Goal: Transaction & Acquisition: Purchase product/service

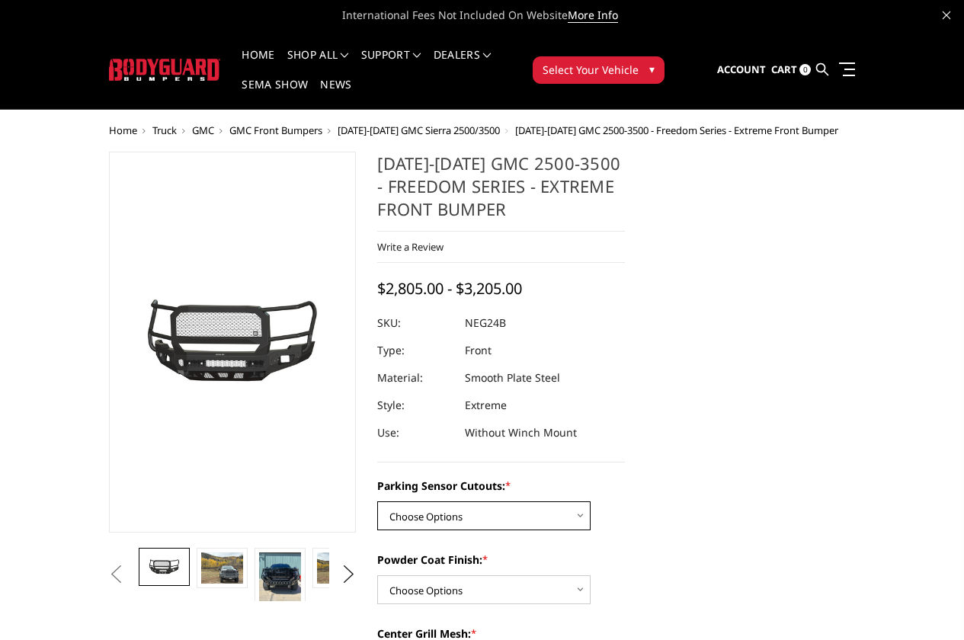
click at [415, 501] on select "Choose Options No - Without Parking Sensor Cutouts Yes - With Parking Sensor Cu…" at bounding box center [483, 515] width 213 height 29
select select "2874"
click at [377, 501] on select "Choose Options No - Without Parking Sensor Cutouts Yes - With Parking Sensor Cu…" at bounding box center [483, 515] width 213 height 29
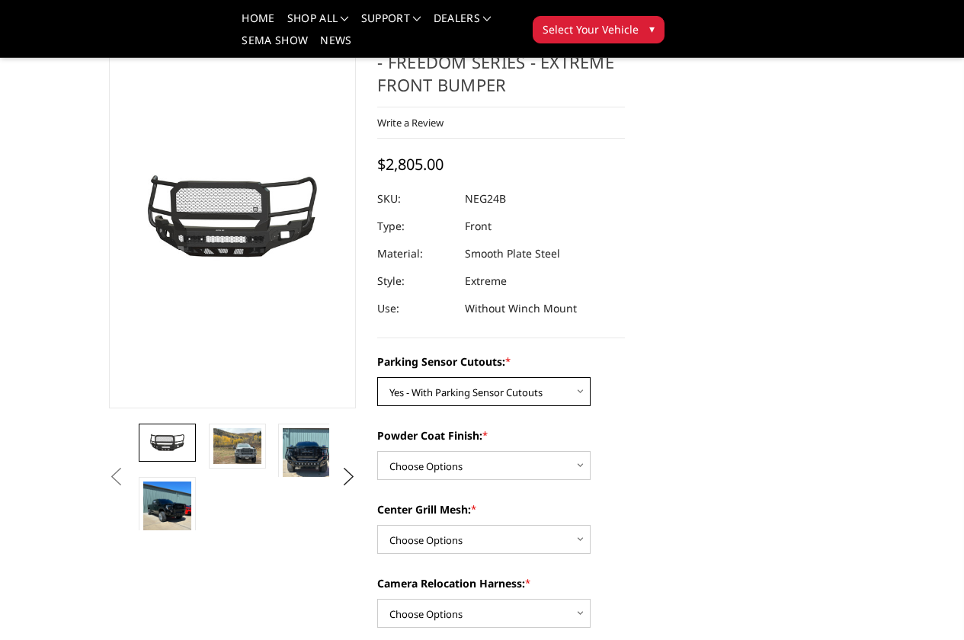
scroll to position [76, 0]
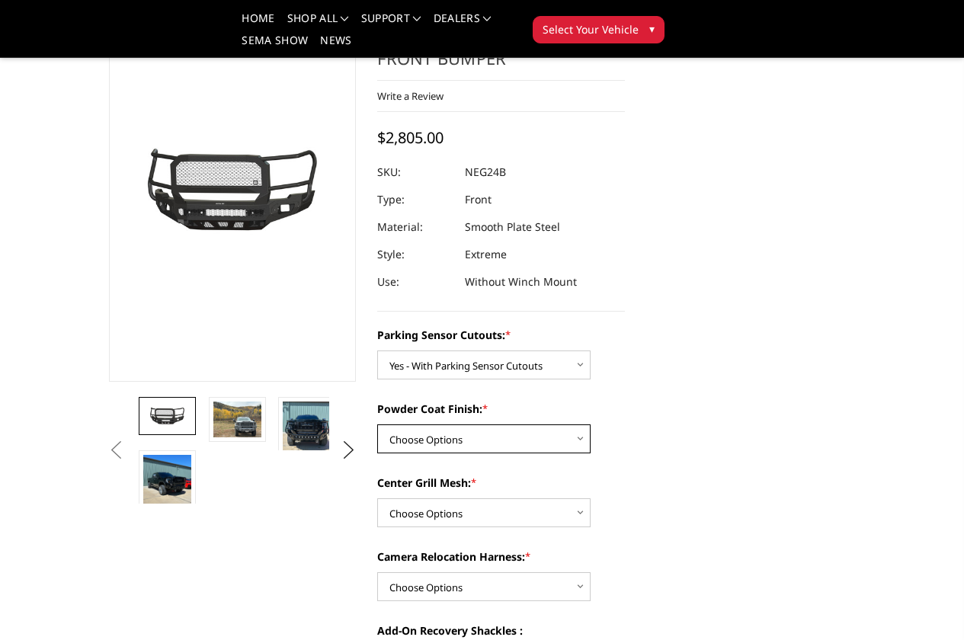
click at [466, 424] on select "Choose Options Bare Metal Texture Black Powder Coat" at bounding box center [483, 438] width 213 height 29
select select "2876"
click at [377, 424] on select "Choose Options Bare Metal Texture Black Powder Coat" at bounding box center [483, 438] width 213 height 29
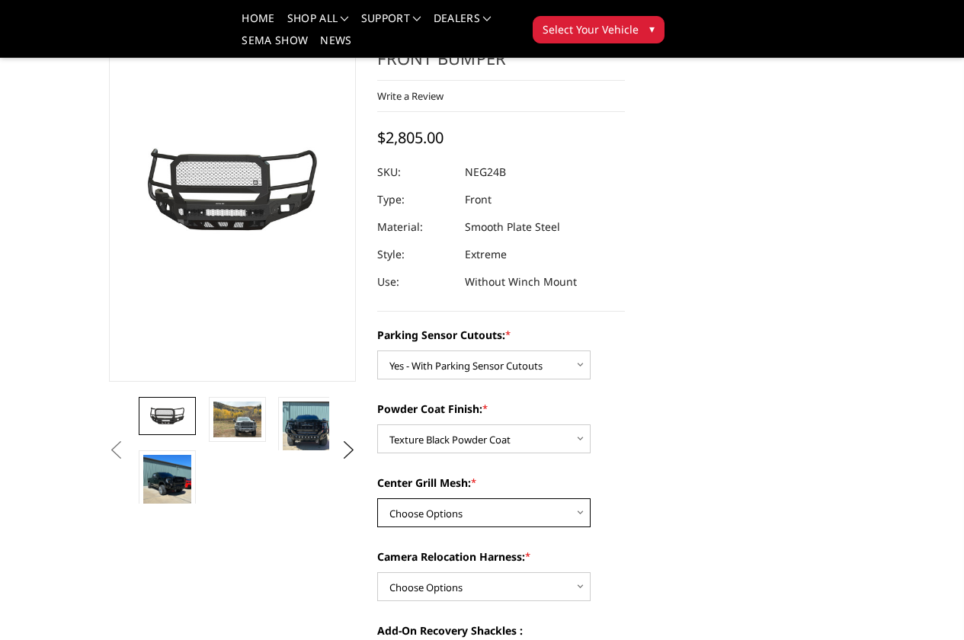
click at [466, 498] on select "Choose Options WITH Expanded Metal in Center Grill WITHOUT Expanded Metal in Ce…" at bounding box center [483, 512] width 213 height 29
select select "2877"
click at [377, 498] on select "Choose Options WITH Expanded Metal in Center Grill WITHOUT Expanded Metal in Ce…" at bounding box center [483, 512] width 213 height 29
click at [532, 549] on div "Camera Relocation Harness: * Choose Options WITH Camera Relocation Harness WITH…" at bounding box center [501, 575] width 248 height 53
click at [530, 572] on select "Choose Options WITH Camera Relocation Harness WITHOUT Camera Relocation Harness" at bounding box center [483, 586] width 213 height 29
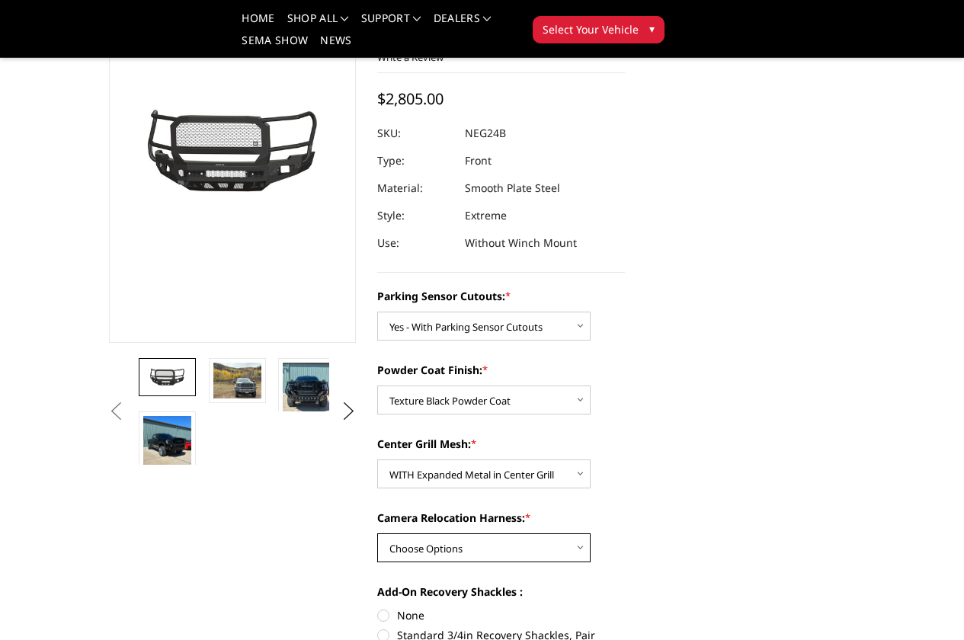
scroll to position [152, 0]
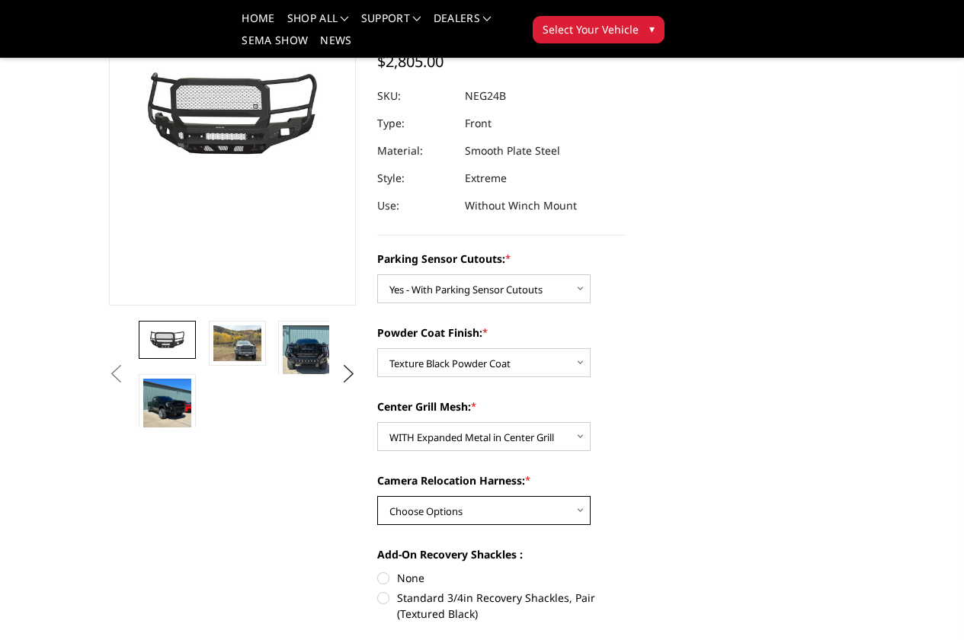
click at [519, 496] on select "Choose Options WITH Camera Relocation Harness WITHOUT Camera Relocation Harness" at bounding box center [483, 510] width 213 height 29
select select "2879"
click at [377, 496] on select "Choose Options WITH Camera Relocation Harness WITHOUT Camera Relocation Harness" at bounding box center [483, 510] width 213 height 29
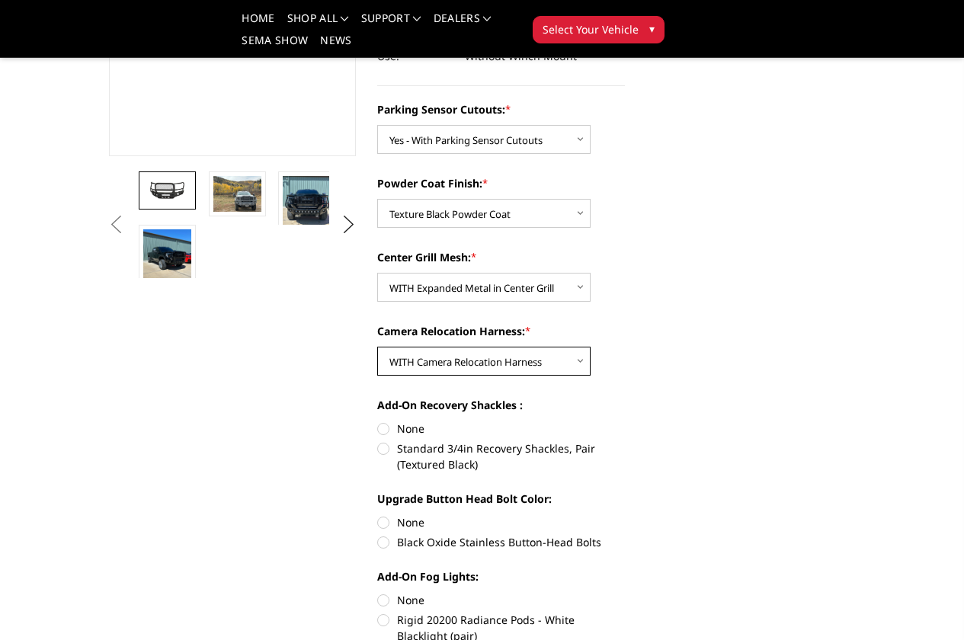
scroll to position [305, 0]
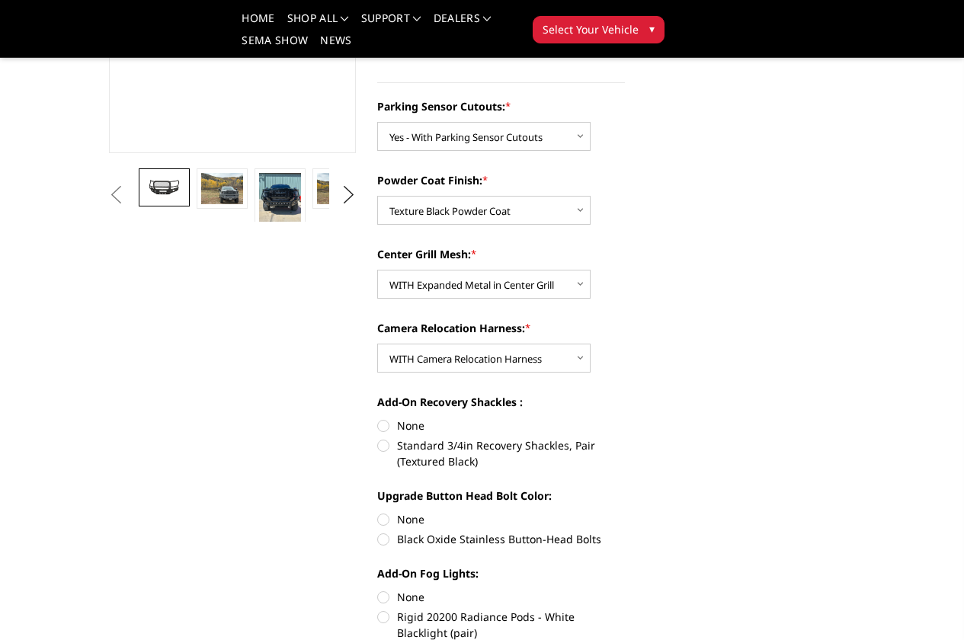
click at [383, 437] on label "Standard 3/4in Recovery Shackles, Pair (Textured Black)" at bounding box center [501, 453] width 248 height 32
click at [625, 418] on input "Standard 3/4in Recovery Shackles, Pair (Textured Black)" at bounding box center [625, 418] width 1 height 1
radio input "true"
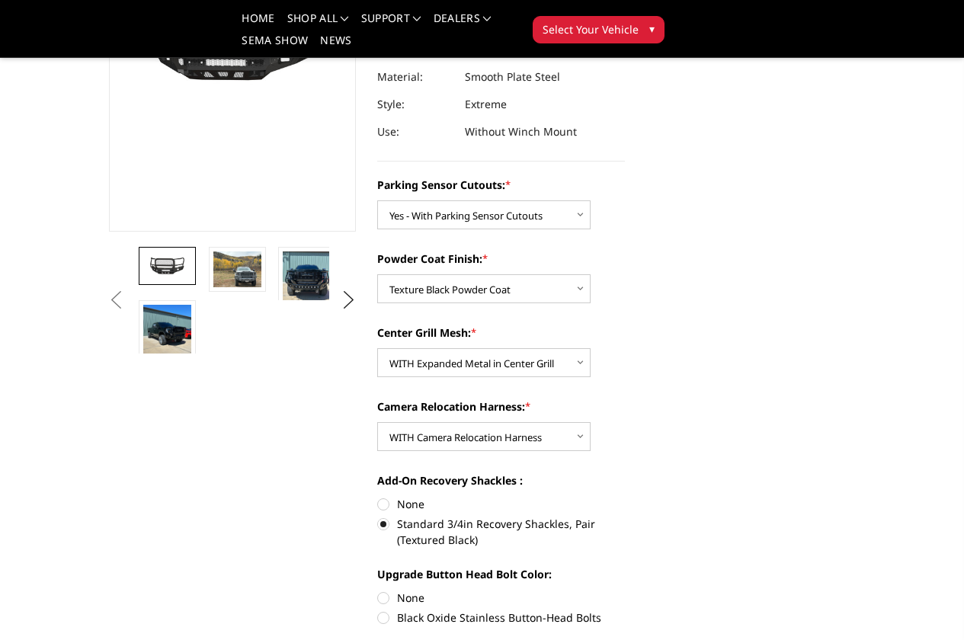
scroll to position [229, 0]
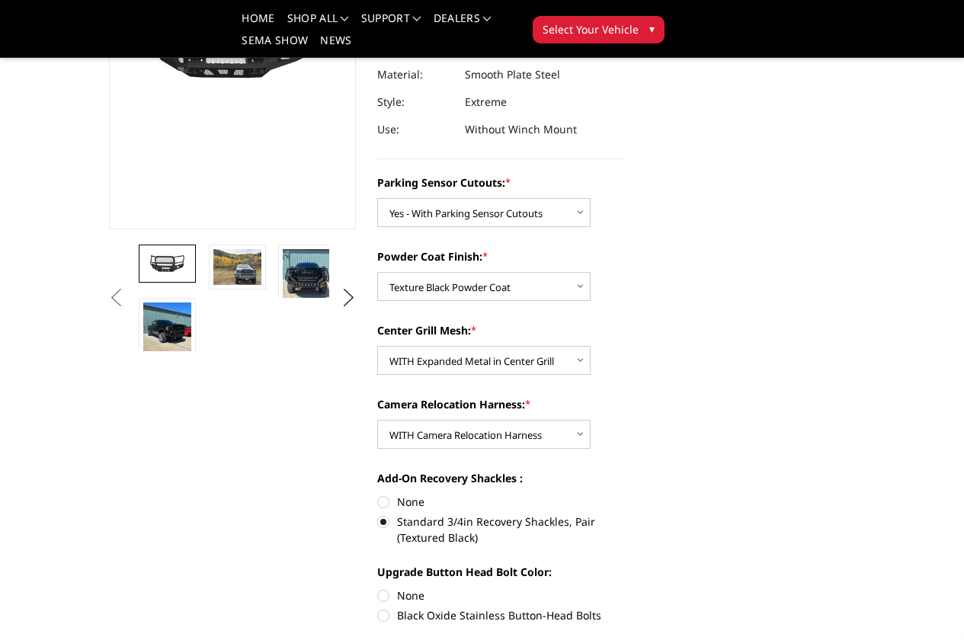
click at [380, 494] on label "None" at bounding box center [501, 502] width 248 height 16
click at [378, 494] on input "None" at bounding box center [377, 494] width 1 height 1
radio input "true"
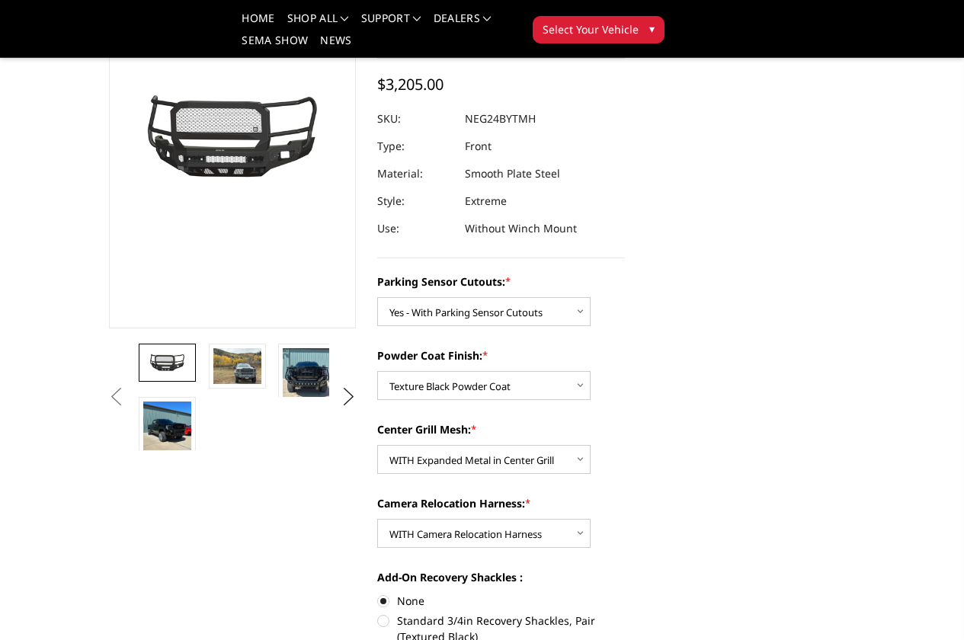
scroll to position [152, 0]
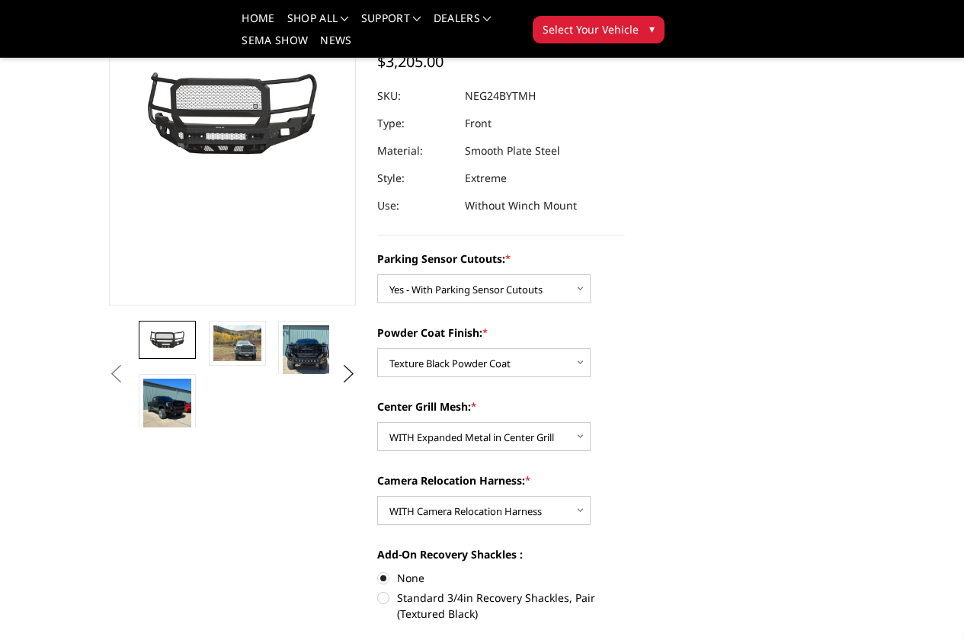
click at [379, 590] on label "Standard 3/4in Recovery Shackles, Pair (Textured Black)" at bounding box center [501, 606] width 248 height 32
click at [625, 571] on input "Standard 3/4in Recovery Shackles, Pair (Textured Black)" at bounding box center [625, 570] width 1 height 1
radio input "true"
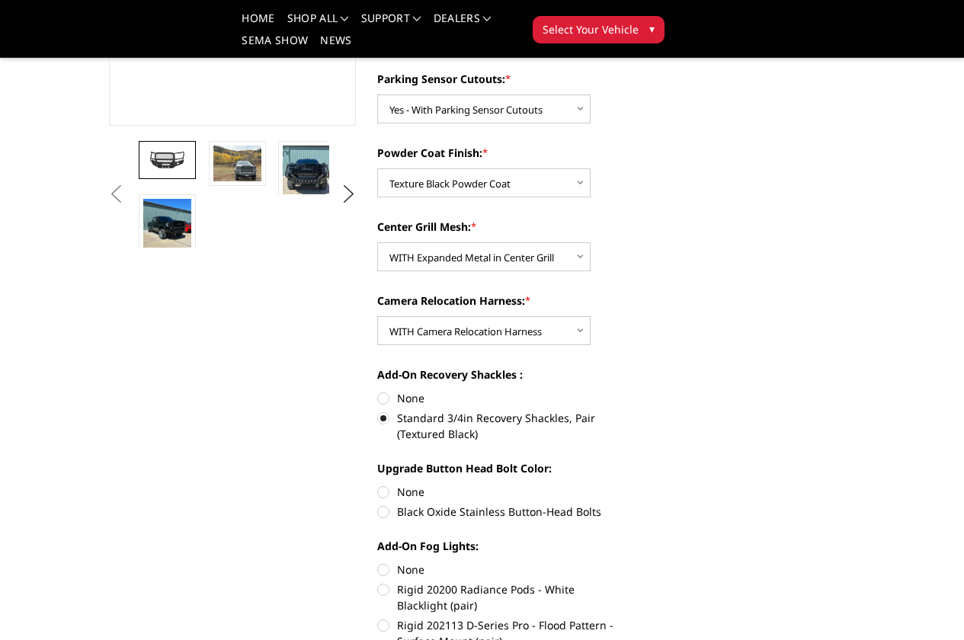
scroll to position [381, 0]
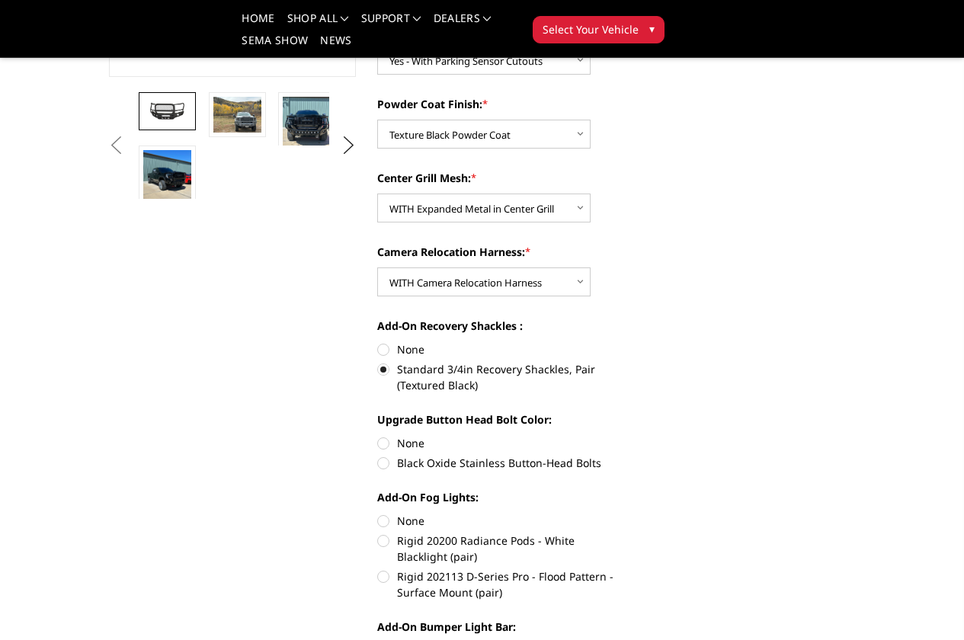
click at [379, 455] on label "Black Oxide Stainless Button-Head Bolts" at bounding box center [501, 463] width 248 height 16
click at [625, 435] on input "Black Oxide Stainless Button-Head Bolts" at bounding box center [625, 435] width 1 height 1
radio input "true"
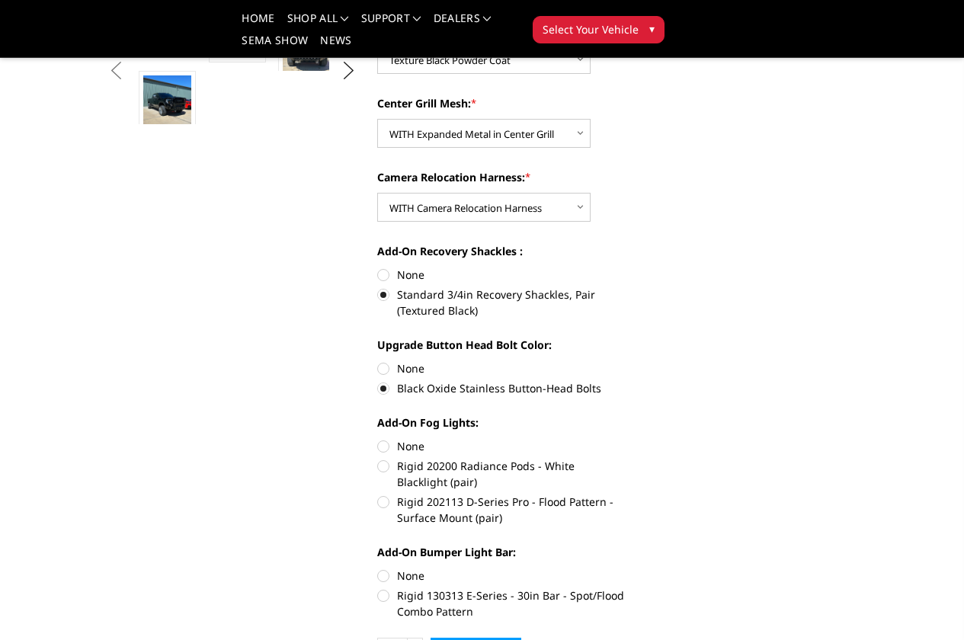
scroll to position [533, 0]
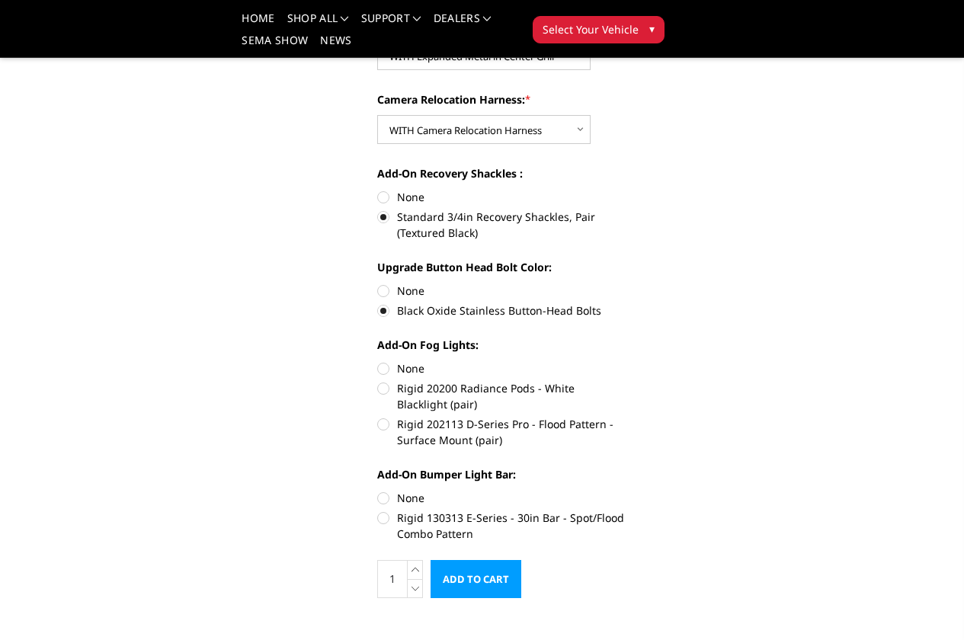
click at [379, 360] on label "None" at bounding box center [501, 368] width 248 height 16
click at [378, 360] on input "None" at bounding box center [377, 360] width 1 height 1
radio input "true"
click at [380, 510] on label "Rigid 130313 E-Series - 30in Bar - Spot/Flood Combo Pattern" at bounding box center [501, 526] width 248 height 32
click at [625, 490] on input "Rigid 130313 E-Series - 30in Bar - Spot/Flood Combo Pattern" at bounding box center [625, 490] width 1 height 1
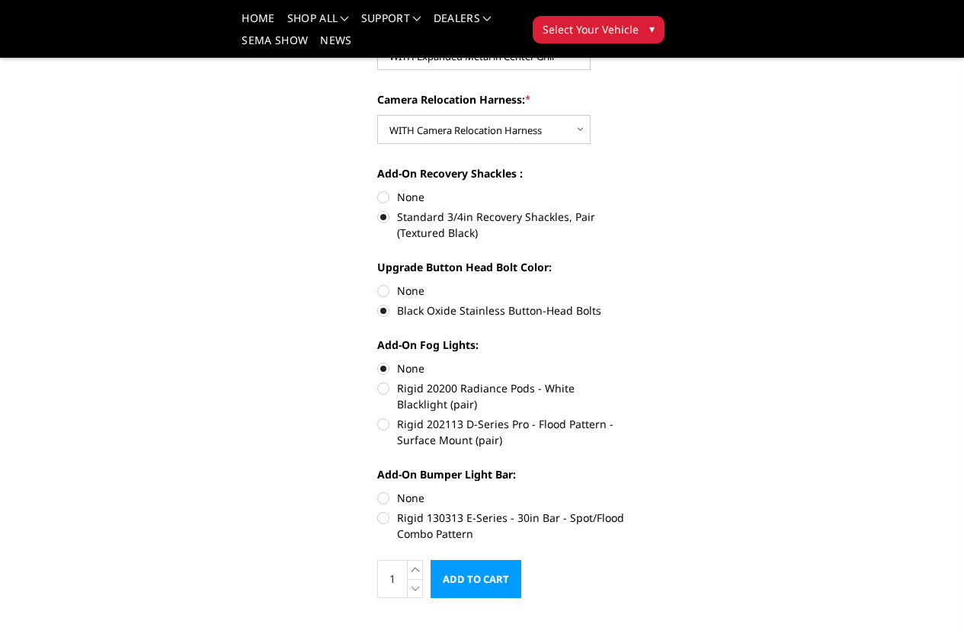
radio input "true"
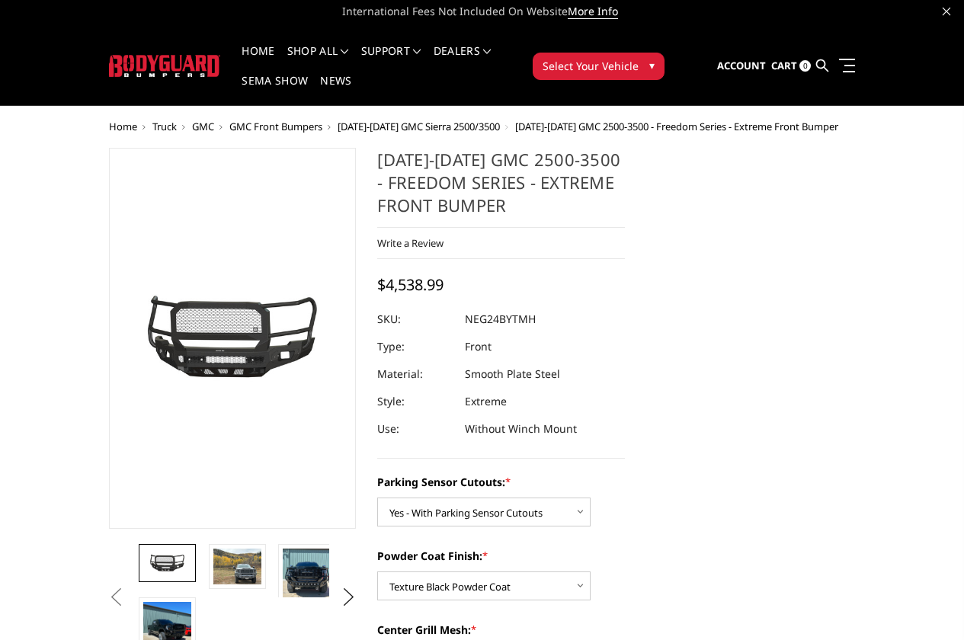
scroll to position [0, 0]
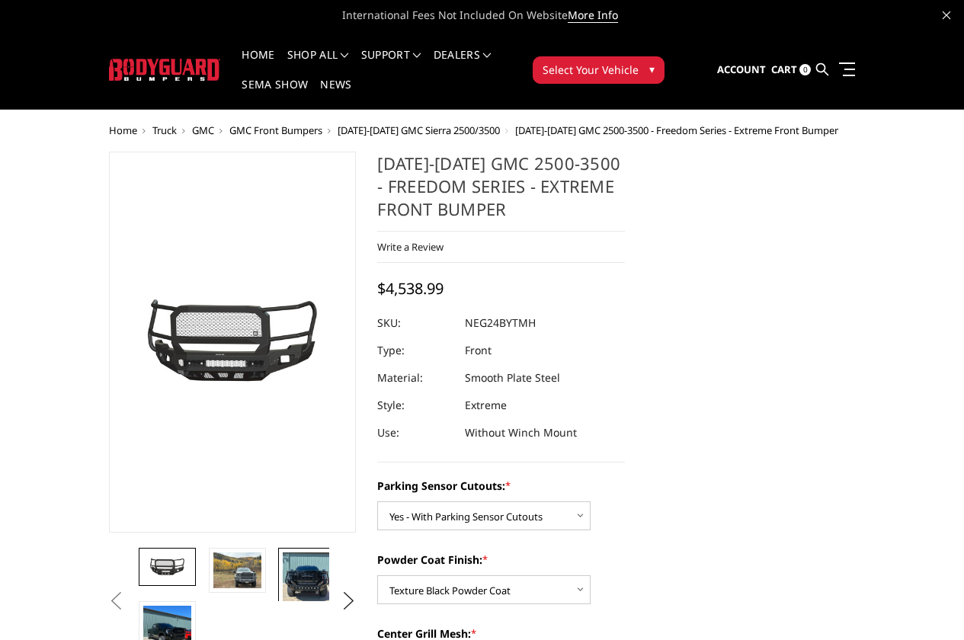
click at [283, 616] on img at bounding box center [307, 584] width 48 height 64
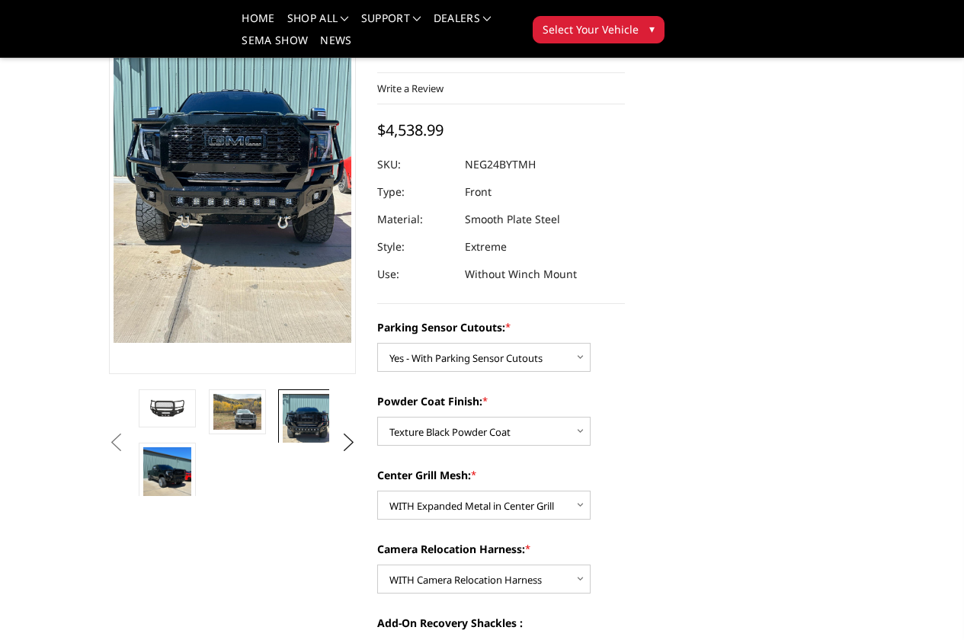
scroll to position [76, 0]
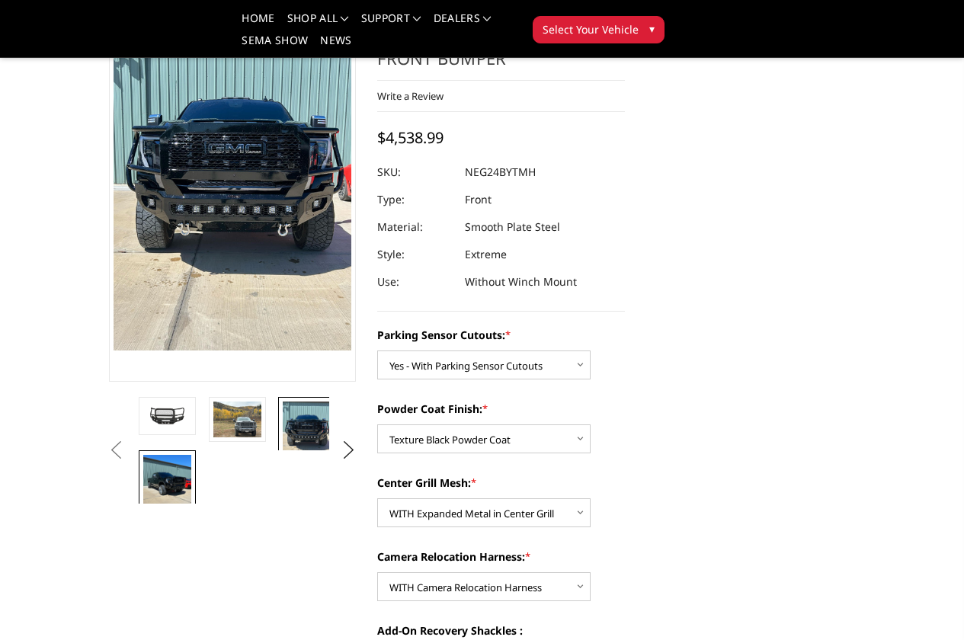
click at [191, 503] on img at bounding box center [167, 487] width 48 height 64
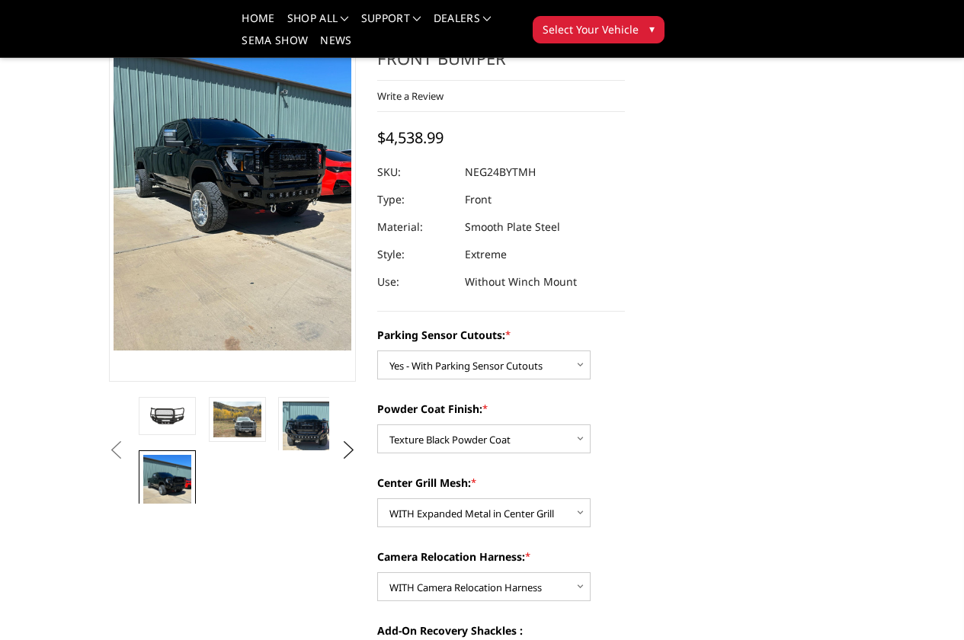
click at [421, 466] on img at bounding box center [445, 434] width 48 height 64
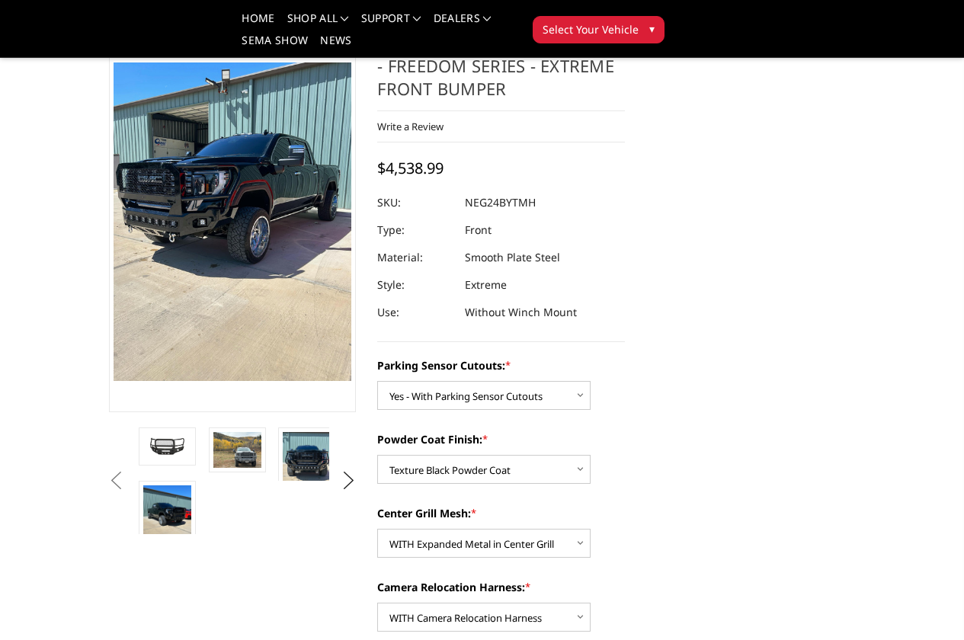
scroll to position [0, 0]
